Goal: Find contact information: Find contact information

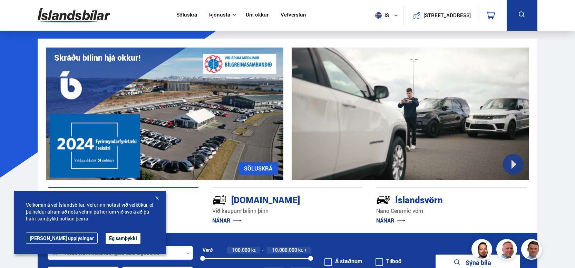
click at [262, 17] on link "Um okkur" at bounding box center [257, 15] width 23 height 7
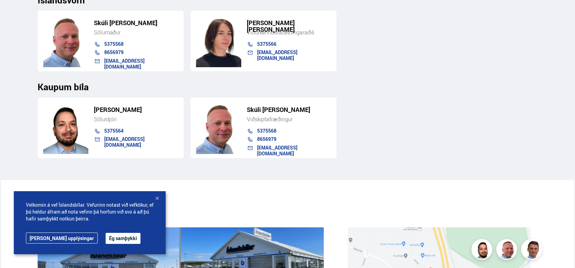
scroll to position [966, 0]
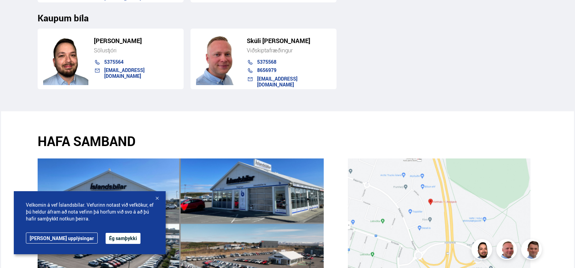
click at [158, 199] on div at bounding box center [156, 199] width 7 height 7
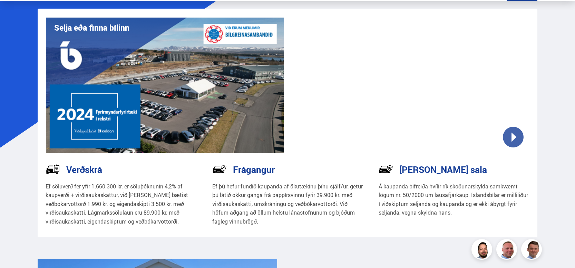
scroll to position [0, 0]
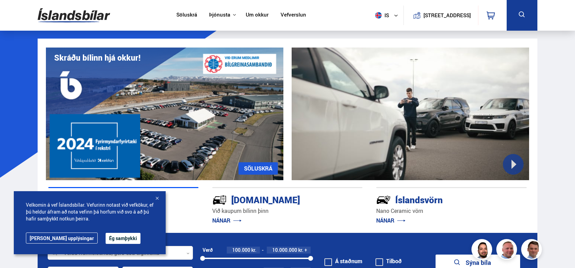
click at [249, 14] on link "Um okkur" at bounding box center [257, 15] width 23 height 7
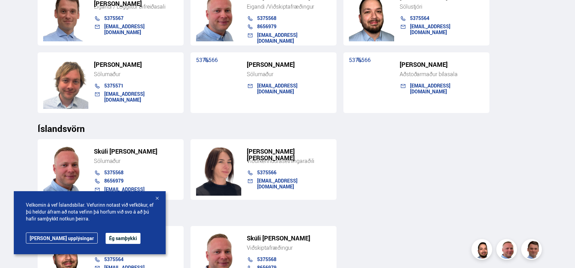
scroll to position [699, 0]
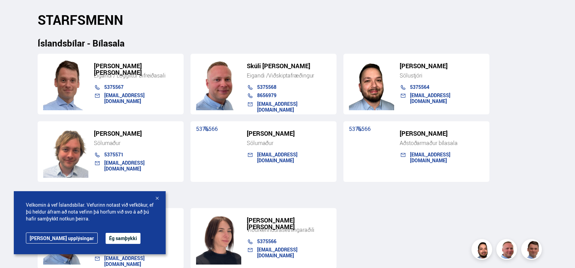
click at [461, 29] on div "Íslandsbílar - Bílasala" at bounding box center [287, 38] width 499 height 21
click at [410, 207] on div "[PERSON_NAME] Sölumaður 5375568 8656979 [EMAIL_ADDRESS][DOMAIN_NAME] [PERSON_NA…" at bounding box center [287, 236] width 499 height 66
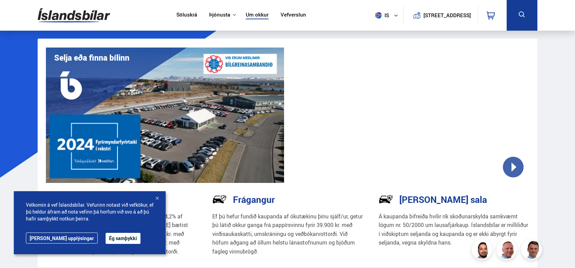
click at [89, 17] on img at bounding box center [74, 15] width 72 height 22
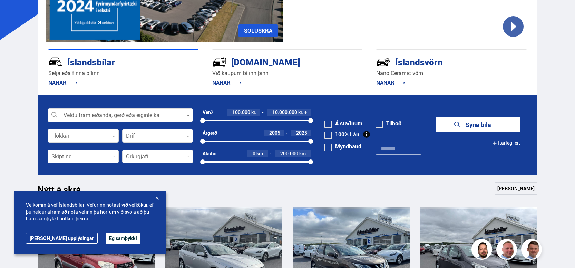
scroll to position [276, 0]
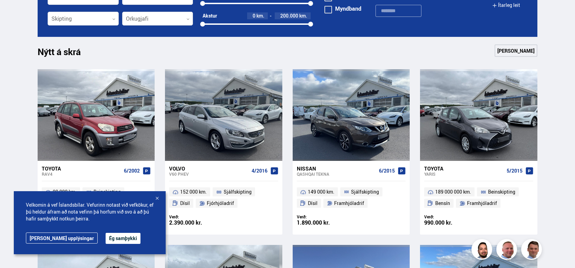
click at [106, 239] on button "Ég samþykki" at bounding box center [123, 238] width 35 height 11
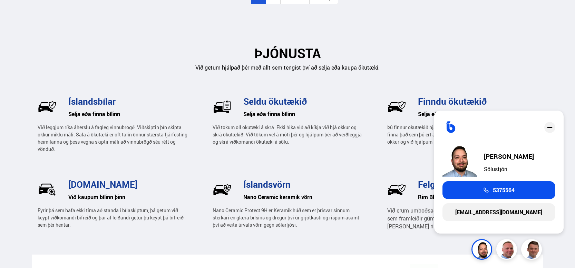
scroll to position [0, 0]
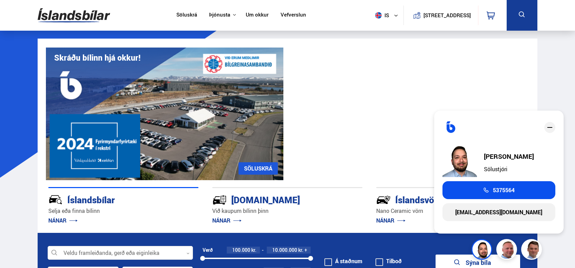
click at [549, 129] on icon "close" at bounding box center [549, 127] width 8 height 8
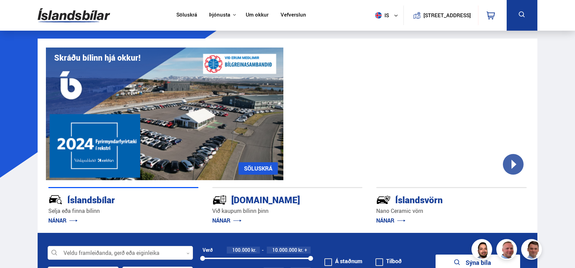
click at [246, 16] on link "Um okkur" at bounding box center [257, 15] width 23 height 7
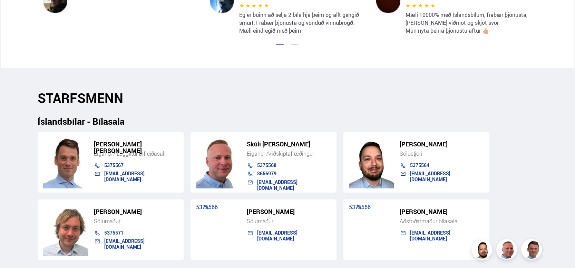
scroll to position [655, 0]
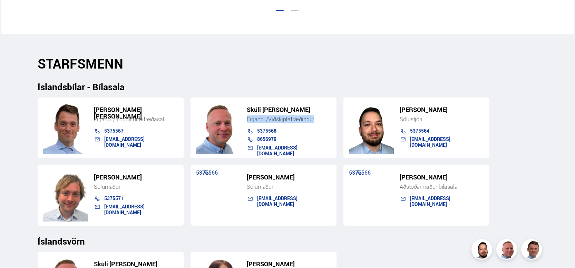
drag, startPoint x: 247, startPoint y: 120, endPoint x: 315, endPoint y: 121, distance: 67.9
click at [315, 121] on div "Eigandi / Viðskiptafræðingur" at bounding box center [289, 119] width 84 height 7
click at [315, 120] on div "Eigandi / Viðskiptafræðingur" at bounding box center [289, 119] width 84 height 7
click at [338, 47] on section "STARFSMENN Íslandsbílar - Bílasala [PERSON_NAME] [PERSON_NAME] Eigandi / Löggil…" at bounding box center [287, 228] width 510 height 388
drag, startPoint x: 43, startPoint y: 61, endPoint x: 94, endPoint y: 64, distance: 51.5
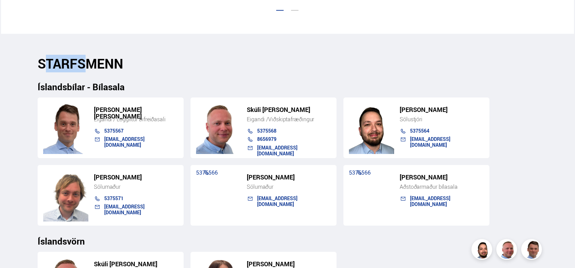
click at [94, 64] on h2 "STARFSMENN" at bounding box center [287, 64] width 499 height 16
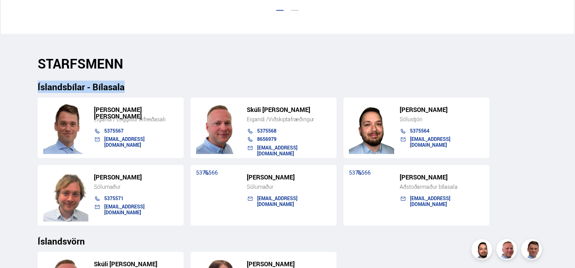
drag, startPoint x: 38, startPoint y: 86, endPoint x: 123, endPoint y: 84, distance: 84.9
click at [123, 84] on h3 "Íslandsbílar - Bílasala" at bounding box center [287, 87] width 499 height 10
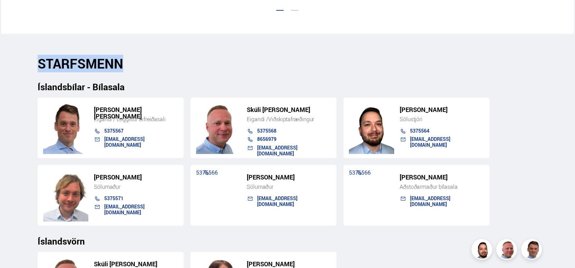
drag, startPoint x: 123, startPoint y: 63, endPoint x: 36, endPoint y: 63, distance: 86.9
click at [36, 63] on div "STARFSMENN Íslandsbílar - Bílasala [PERSON_NAME] [PERSON_NAME] Eigandi / Löggil…" at bounding box center [287, 228] width 510 height 344
